Goal: Check status: Check status

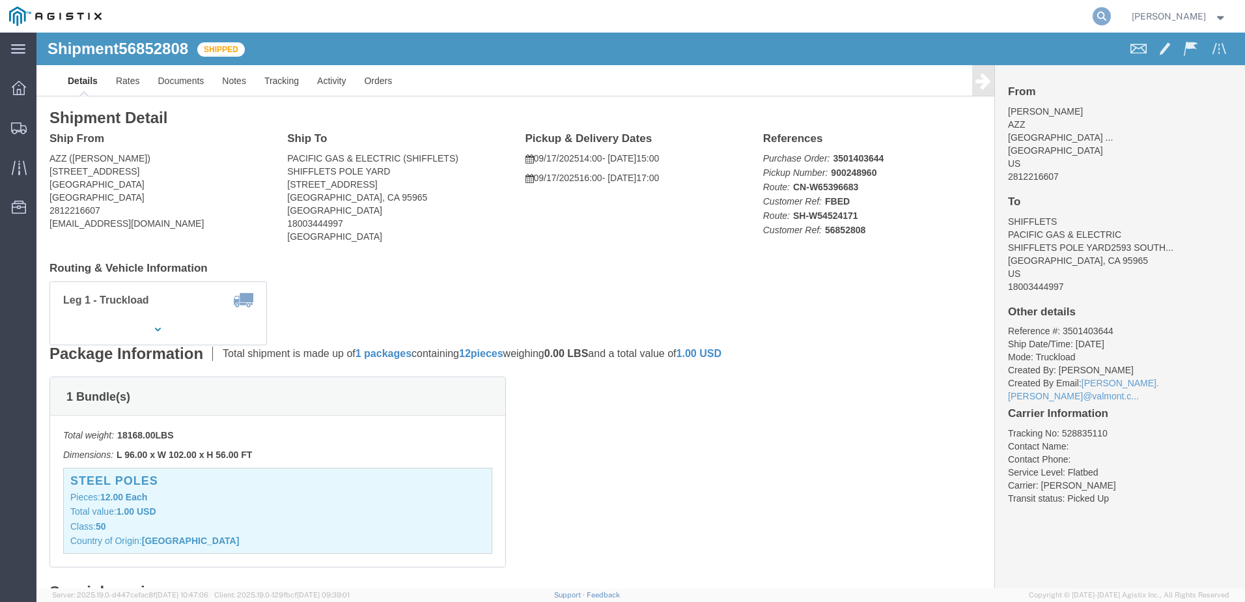
drag, startPoint x: 1117, startPoint y: 10, endPoint x: 1125, endPoint y: 12, distance: 8.2
click at [1113, 10] on agx-global-search at bounding box center [904, 16] width 417 height 33
click at [1111, 12] on icon at bounding box center [1102, 16] width 18 height 18
click at [973, 20] on input "search" at bounding box center [895, 16] width 396 height 31
paste input "56865127"
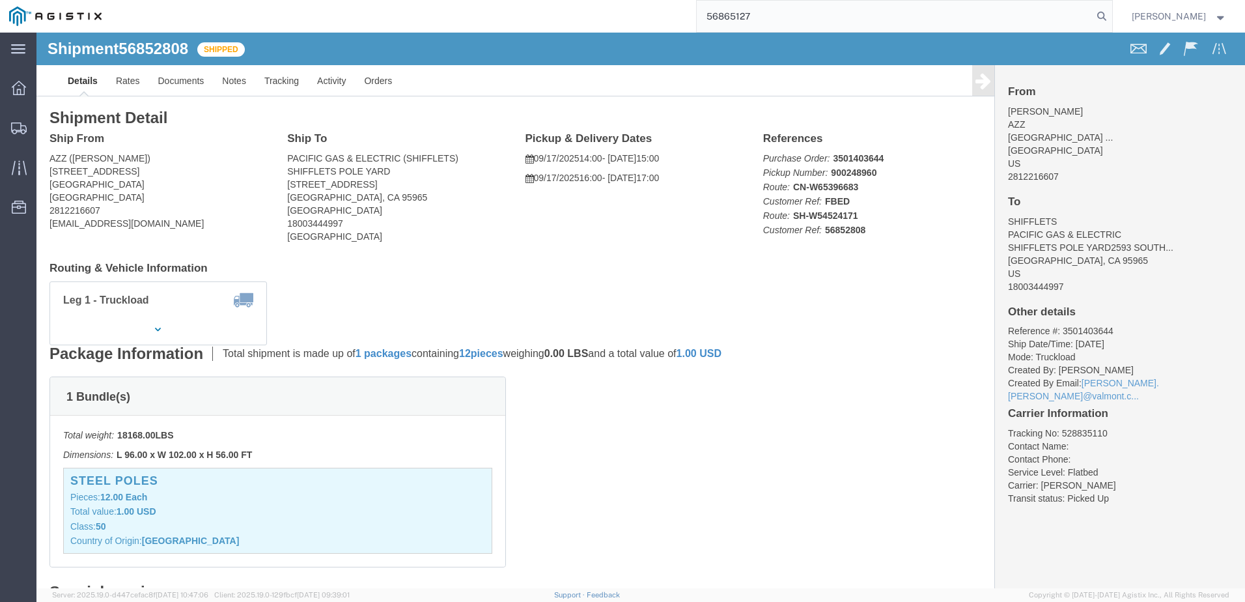
type input "56865127"
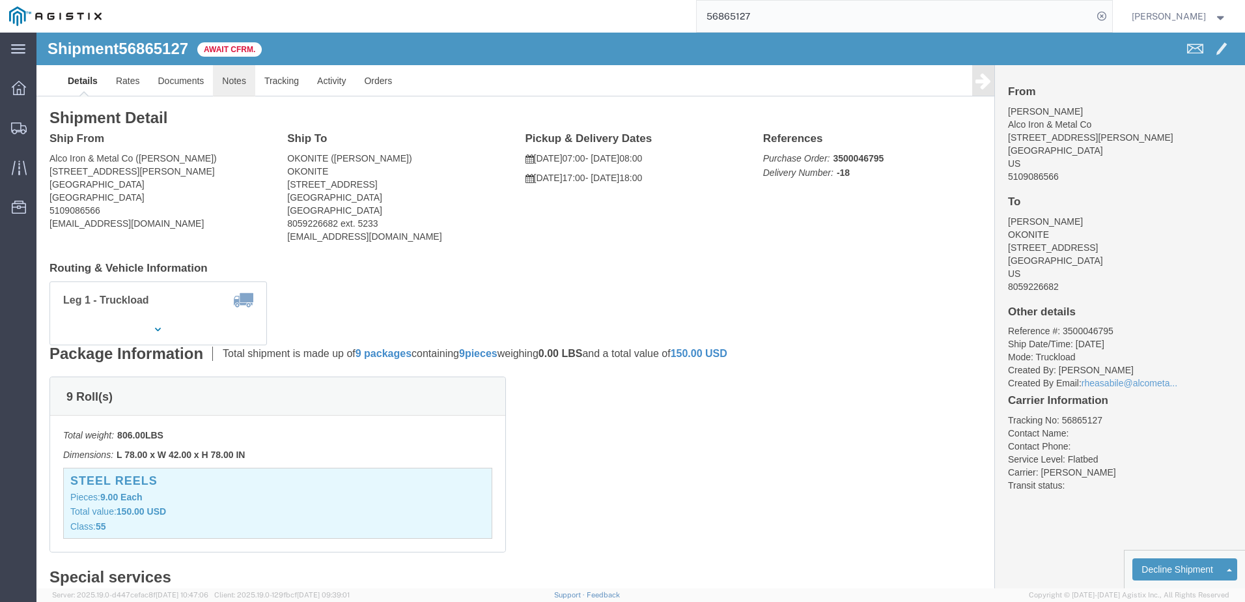
click link "Notes"
